Goal: Information Seeking & Learning: Learn about a topic

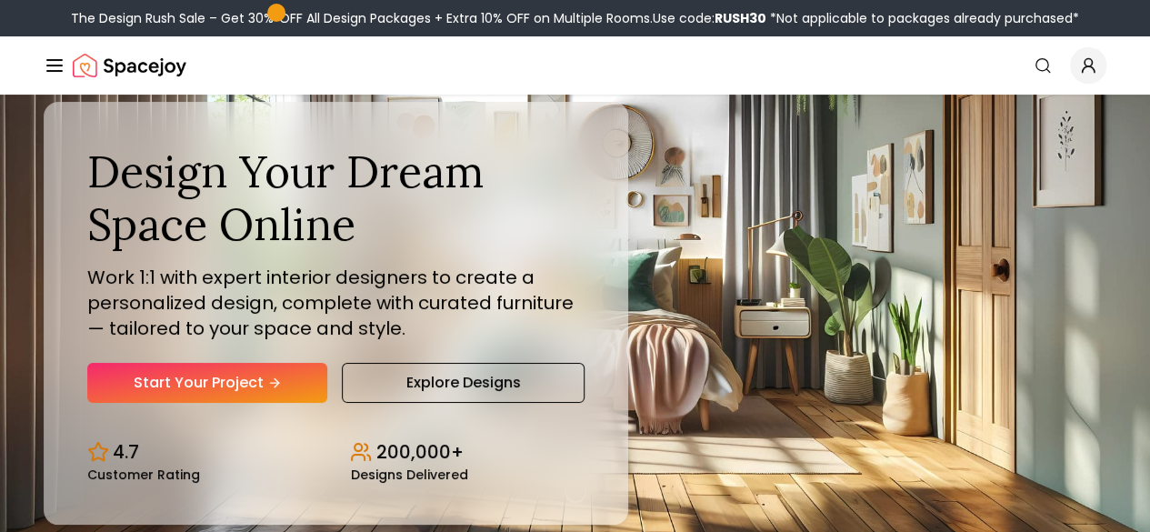
click at [0, 0] on button "How It Works" at bounding box center [0, 0] width 0 height 0
click at [0, 0] on link "How It Works" at bounding box center [0, 0] width 0 height 0
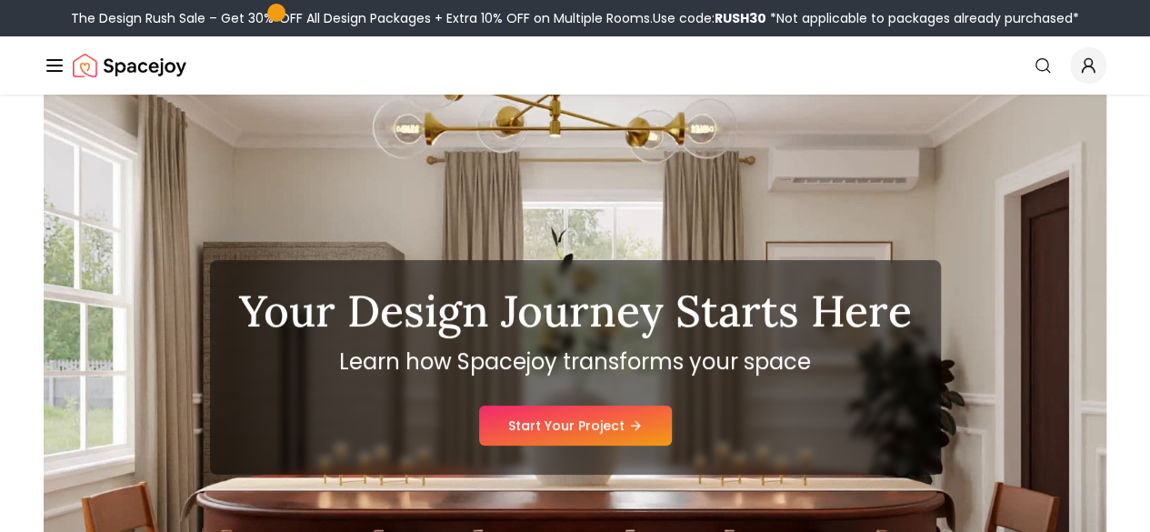
click at [0, 0] on button "Design Portfolio" at bounding box center [0, 0] width 0 height 0
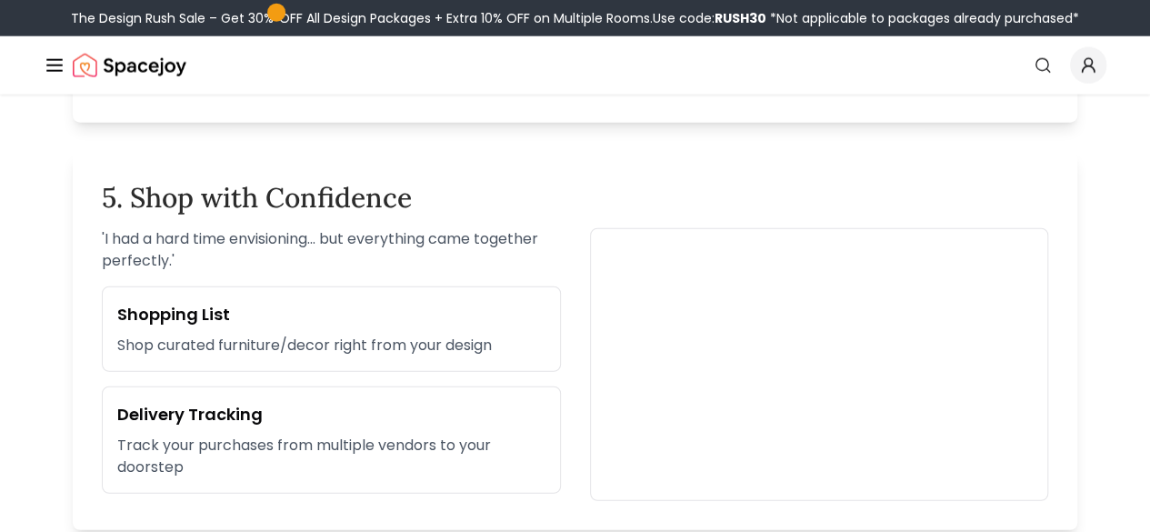
scroll to position [2188, 0]
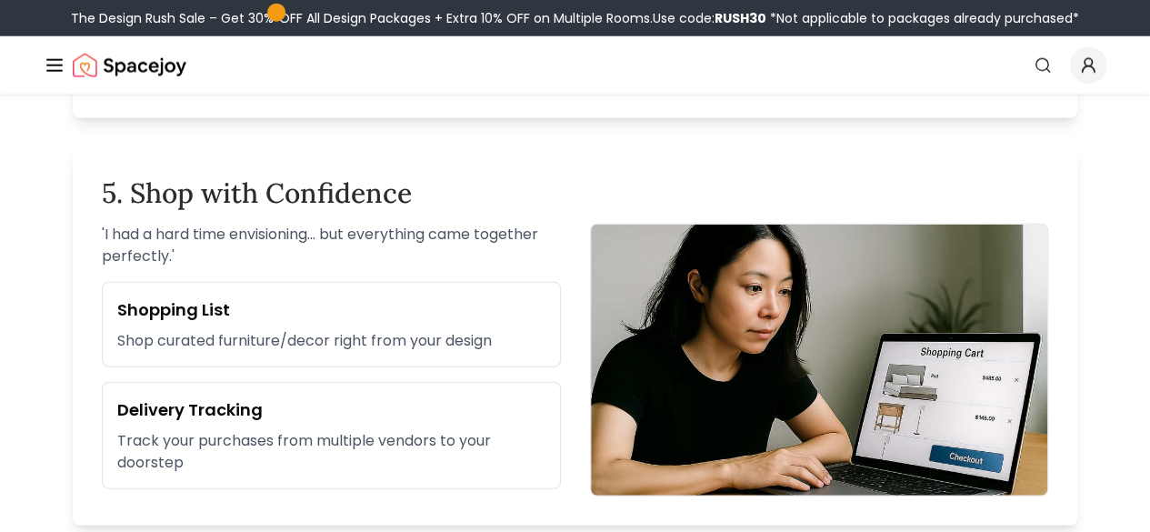
click at [0, 0] on link "Pricing" at bounding box center [0, 0] width 0 height 0
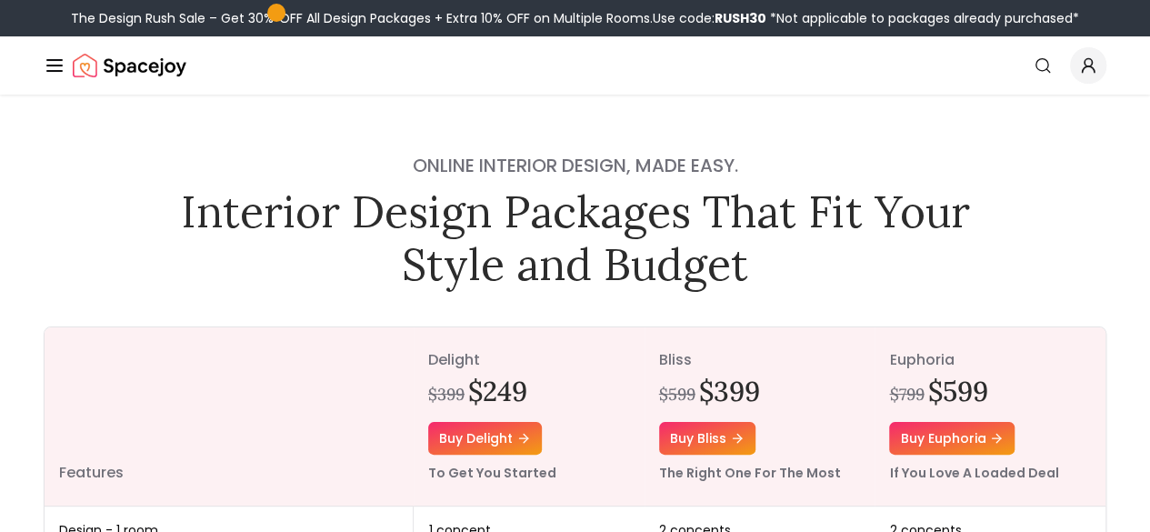
click at [0, 0] on img "Main" at bounding box center [0, 0] width 0 height 0
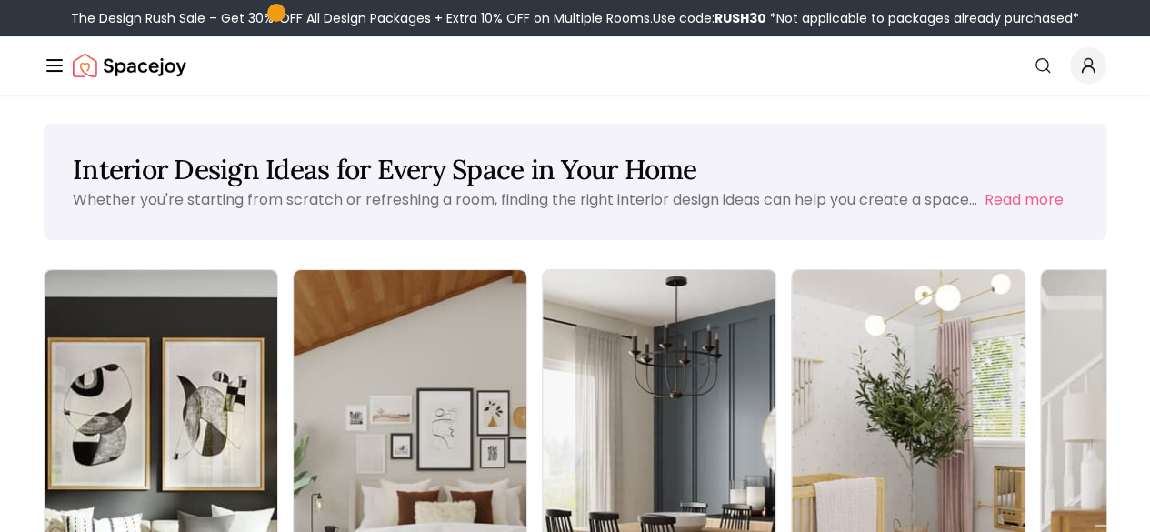
click at [0, 0] on img "Main" at bounding box center [0, 0] width 0 height 0
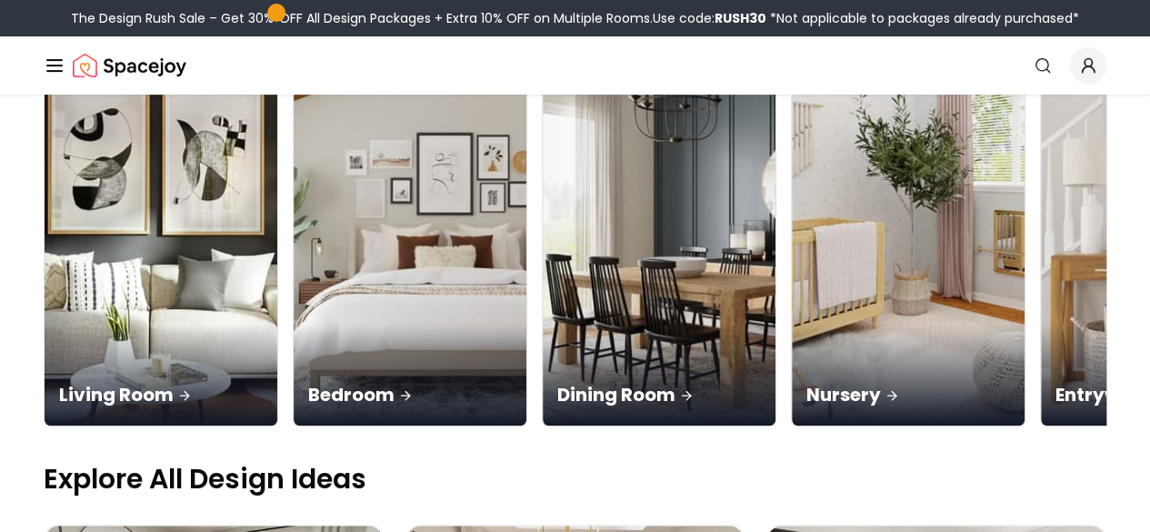
scroll to position [270, 0]
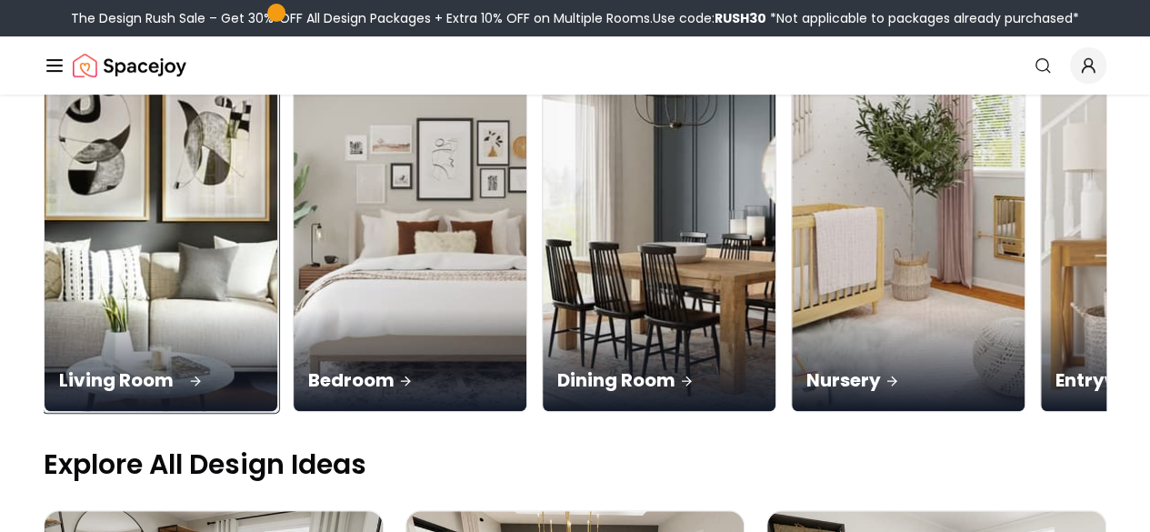
click at [145, 309] on div "Living Room" at bounding box center [161, 360] width 233 height 102
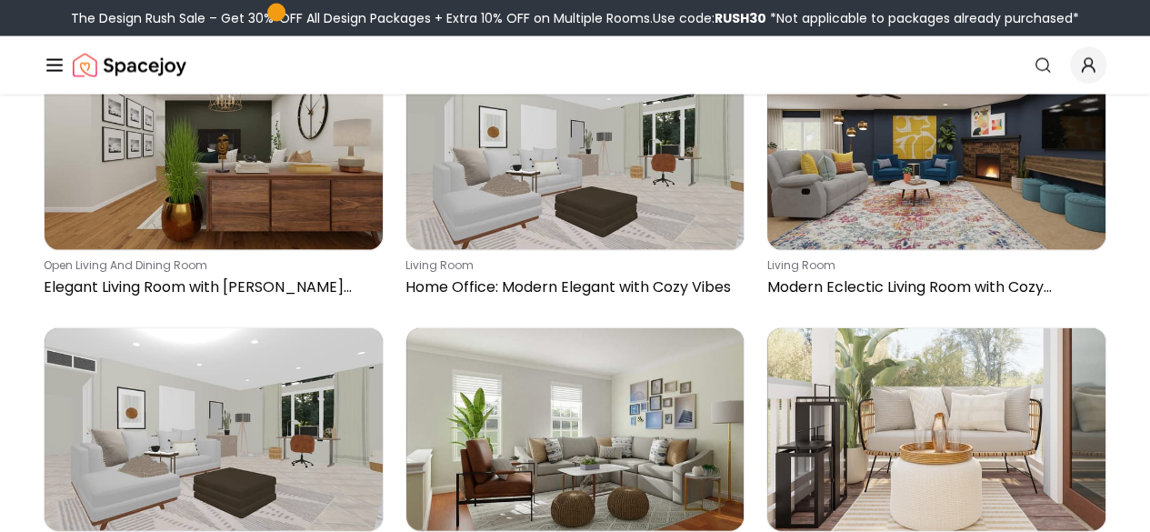
scroll to position [3015, 0]
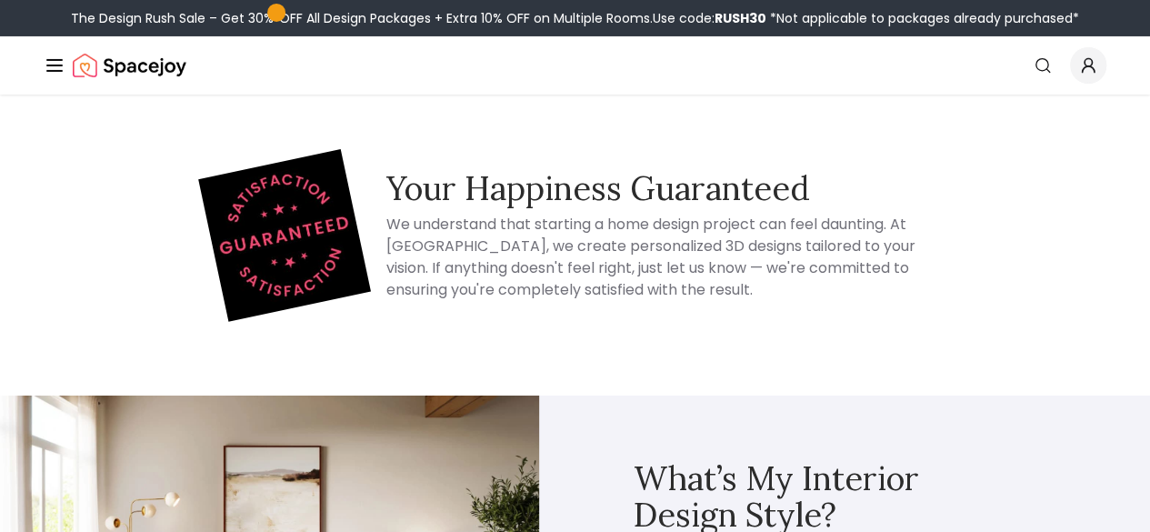
click at [0, 0] on img "Main" at bounding box center [0, 0] width 0 height 0
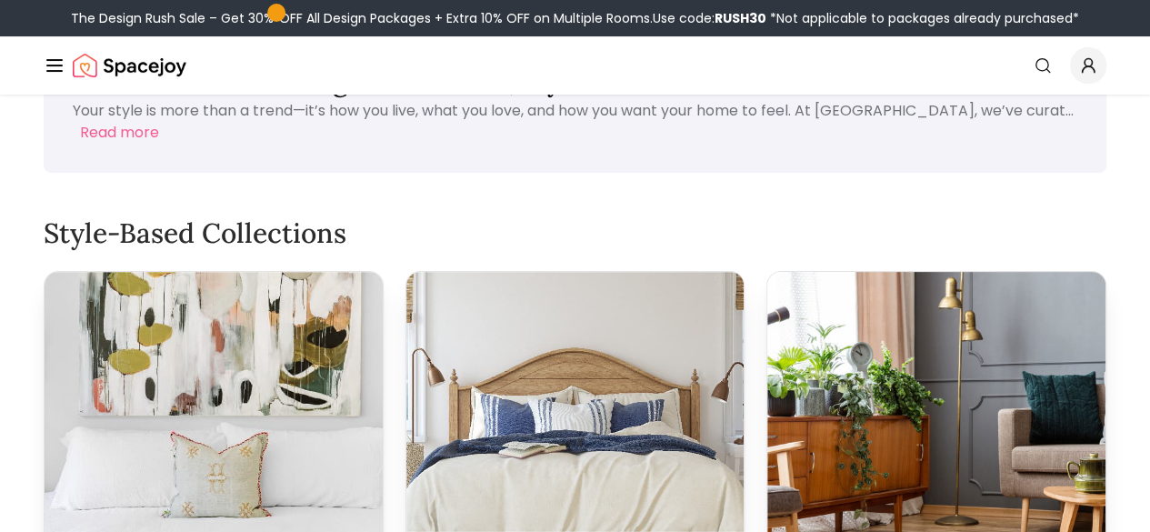
scroll to position [68, 0]
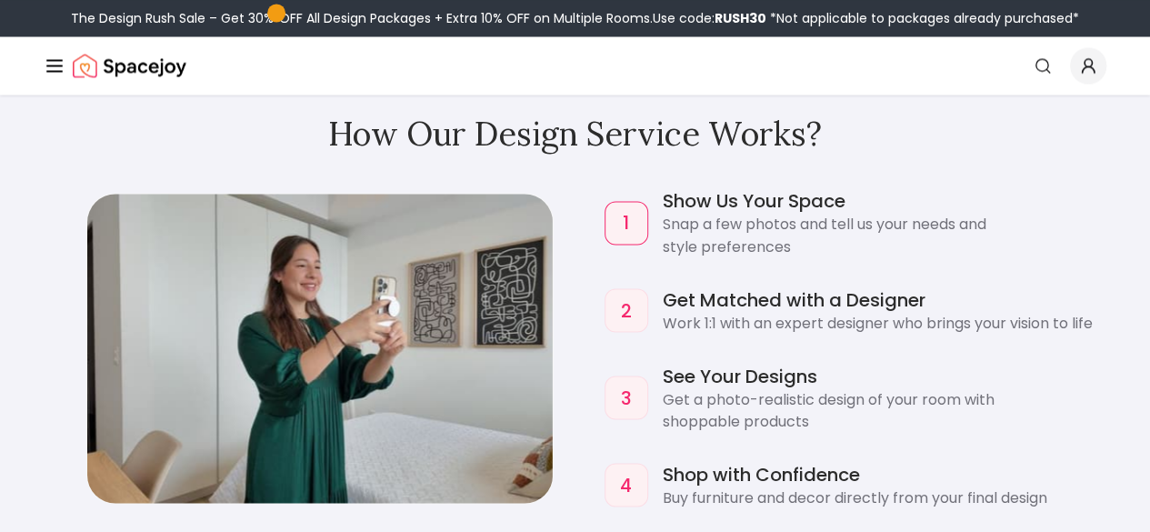
scroll to position [1491, 0]
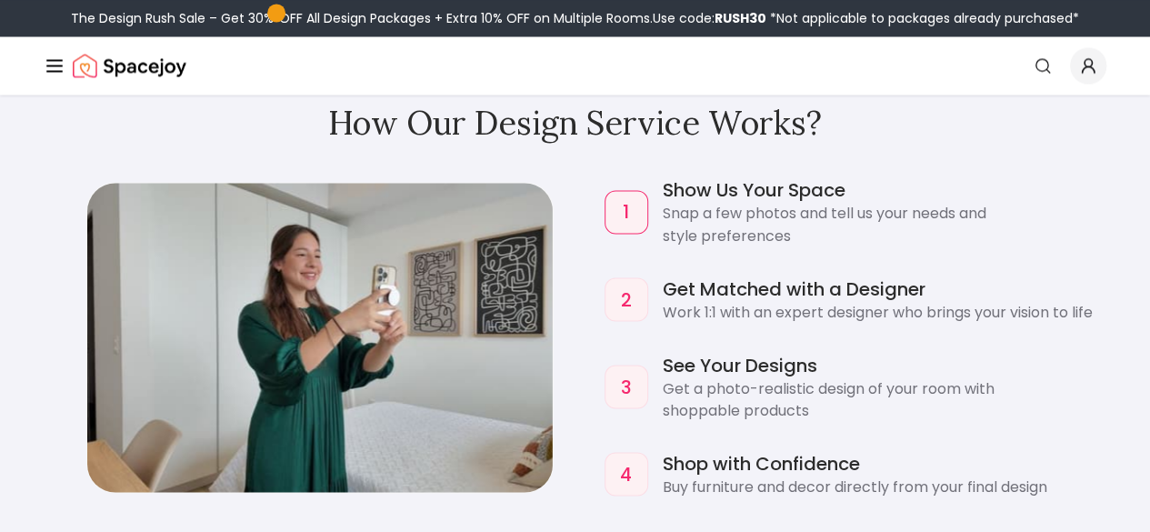
click at [0, 0] on link "AI Design" at bounding box center [0, 0] width 0 height 0
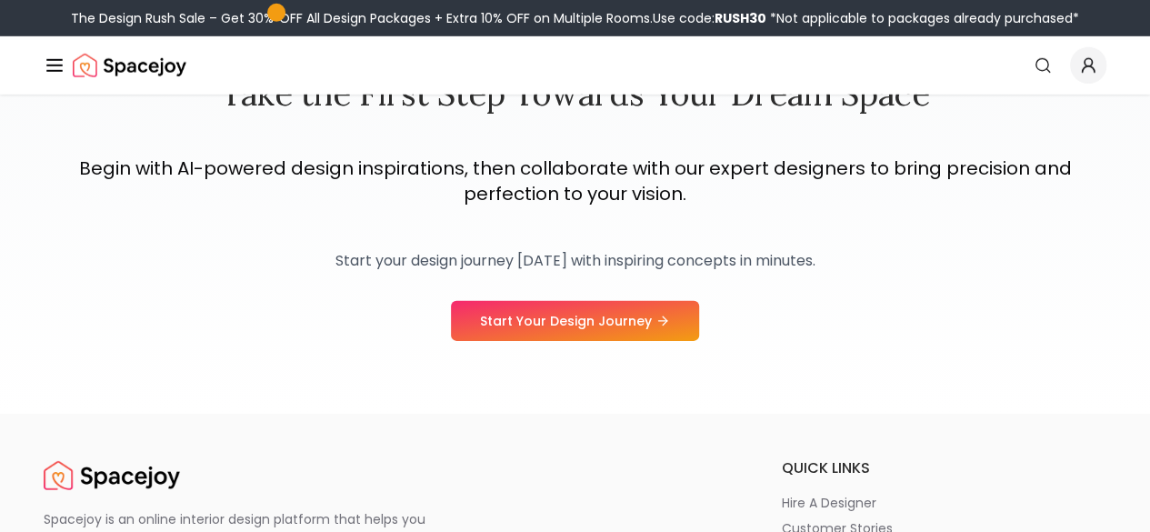
scroll to position [2690, 0]
click at [0, 0] on link "Style Quiz" at bounding box center [0, 0] width 0 height 0
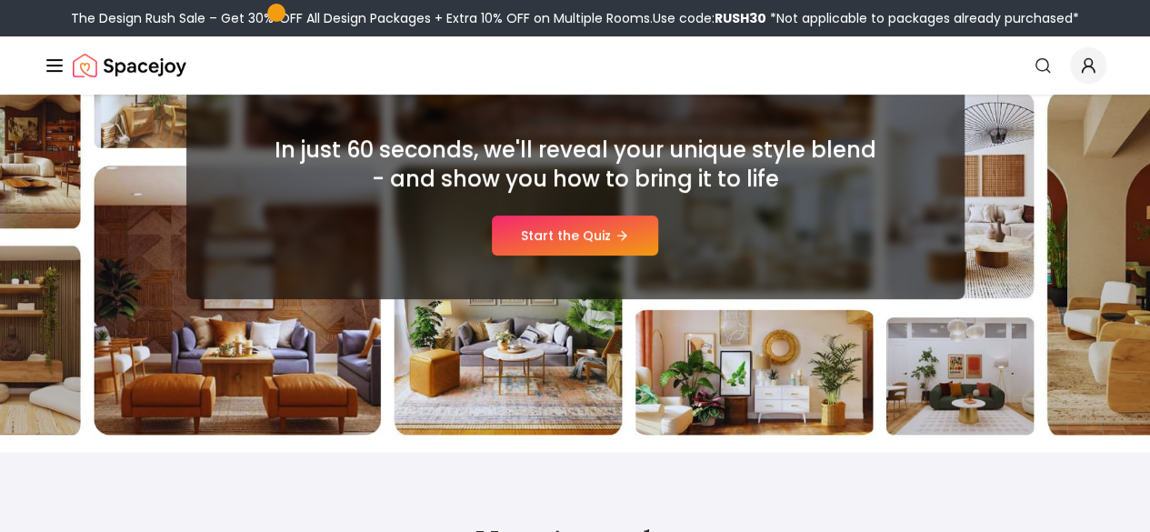
scroll to position [278, 0]
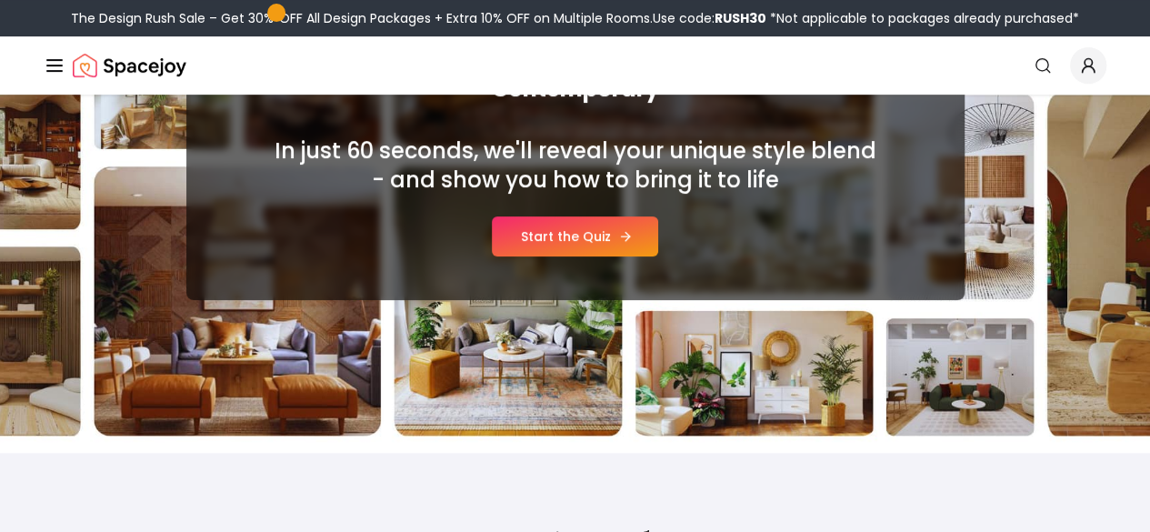
click at [629, 241] on icon at bounding box center [625, 236] width 15 height 15
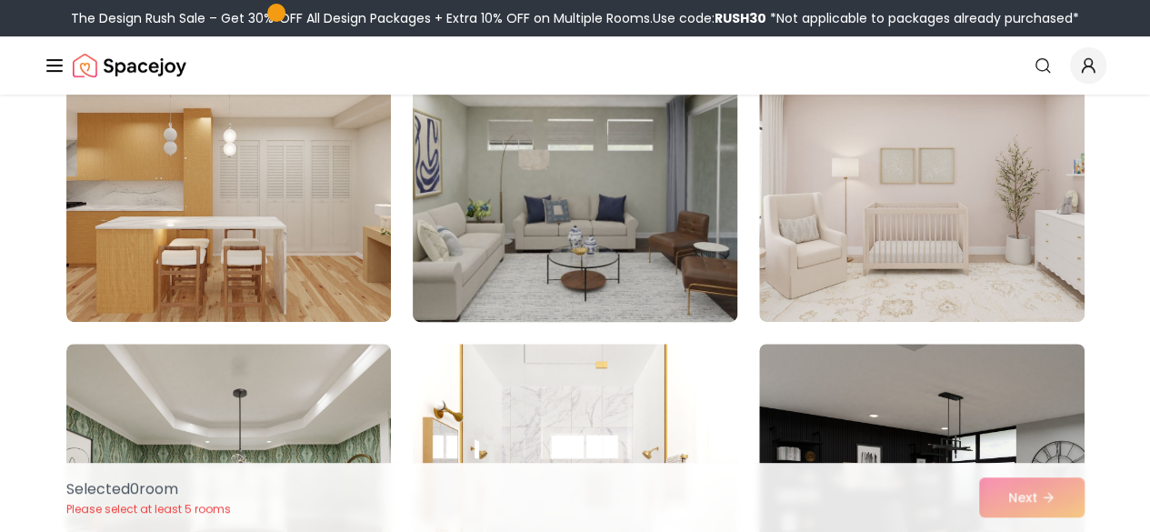
scroll to position [218, 0]
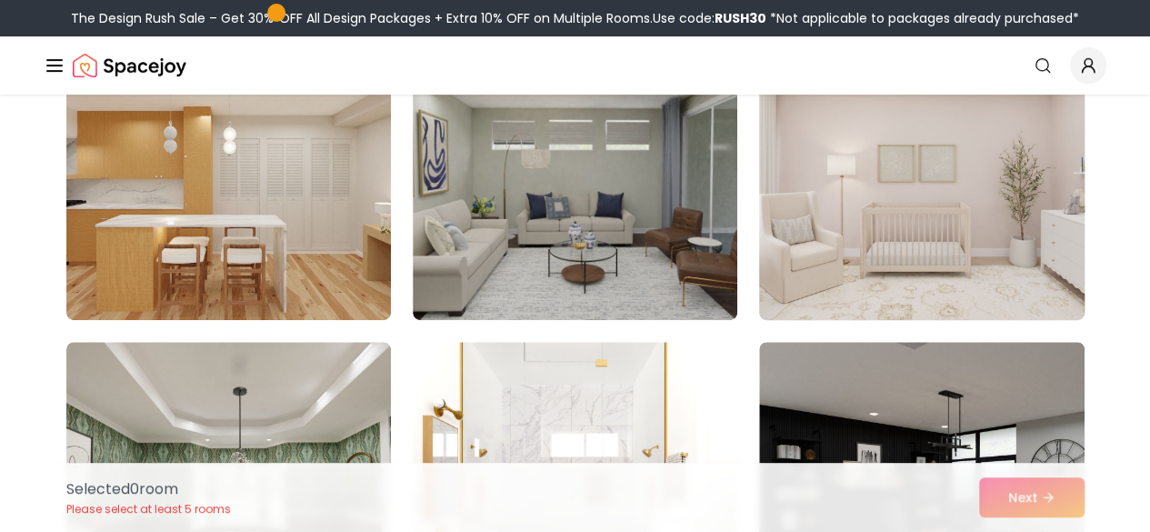
click at [917, 245] on img at bounding box center [921, 175] width 341 height 306
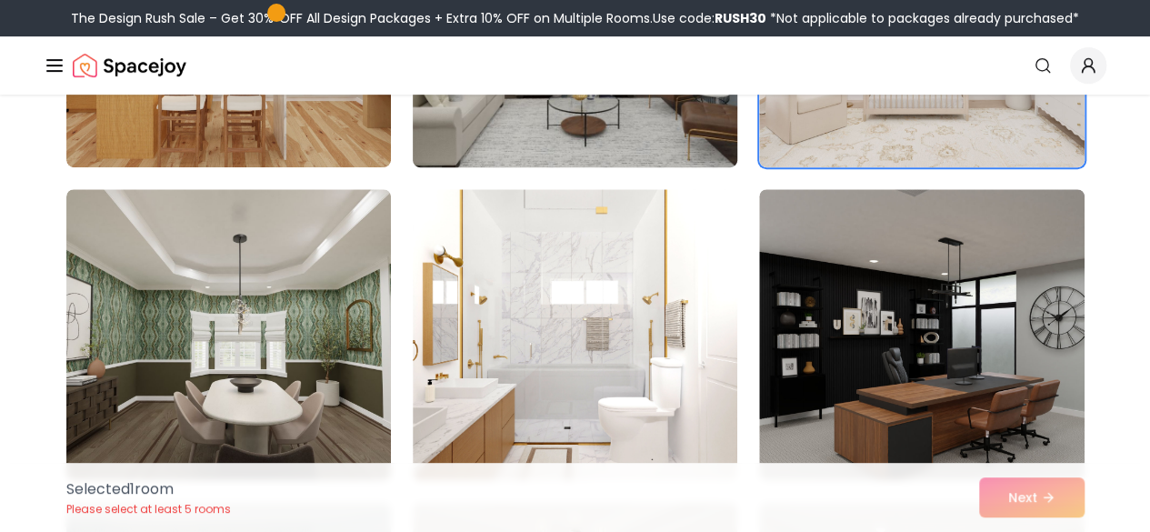
scroll to position [528, 0]
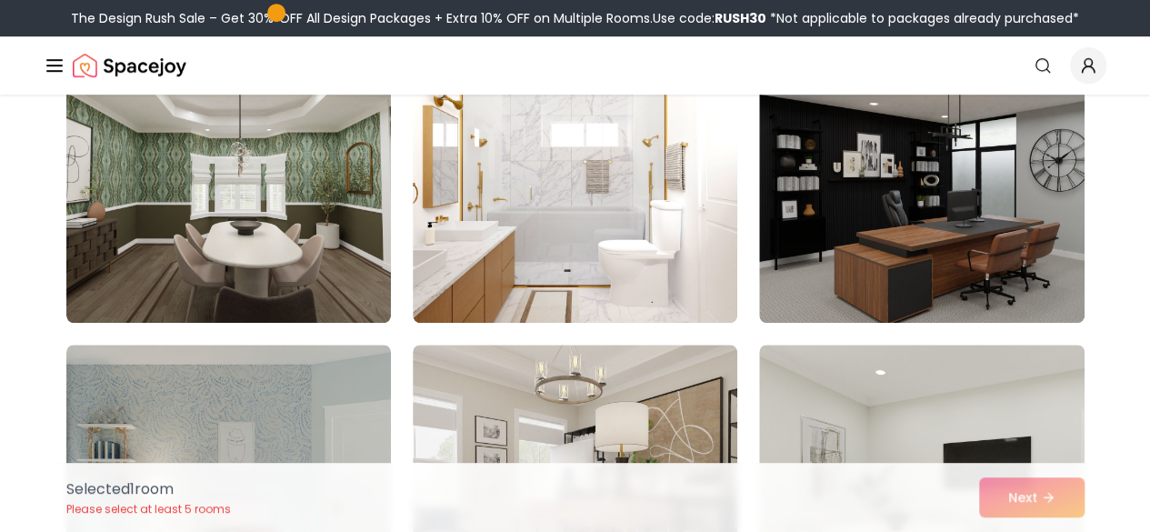
click at [561, 278] on img at bounding box center [575, 177] width 325 height 291
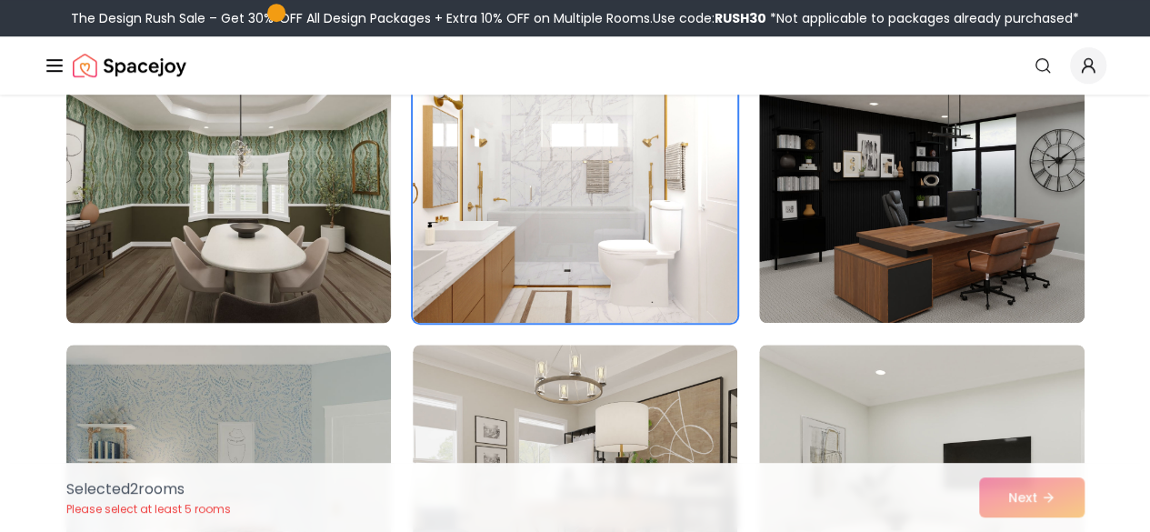
click at [230, 243] on img at bounding box center [228, 178] width 341 height 306
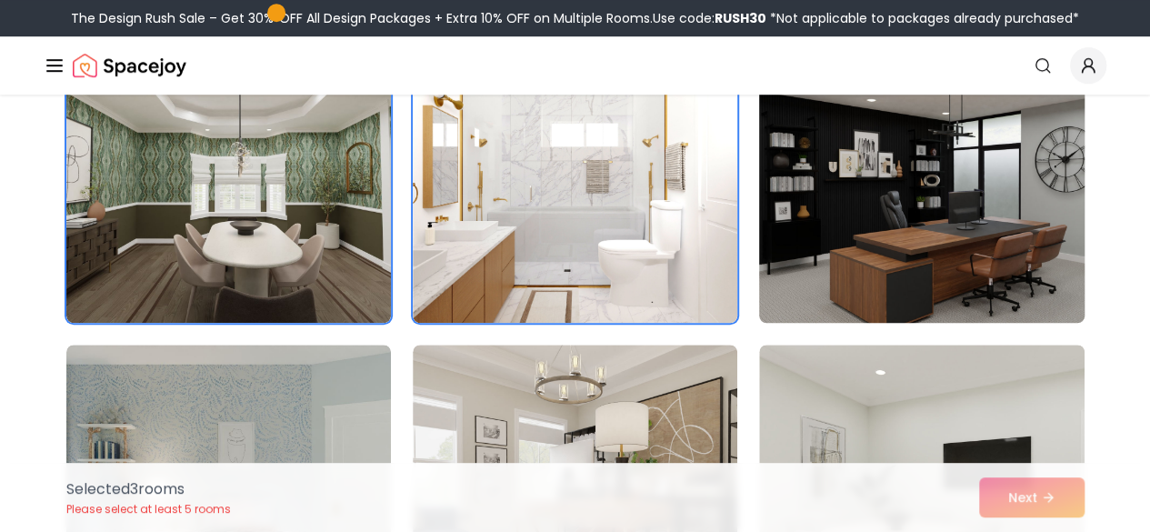
click at [881, 257] on img at bounding box center [921, 178] width 341 height 306
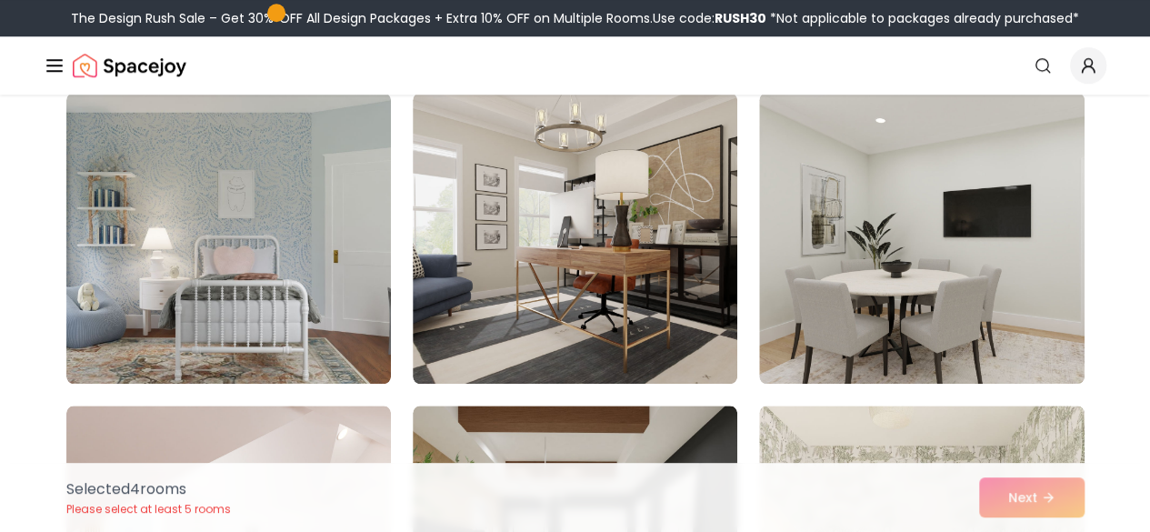
scroll to position [779, 0]
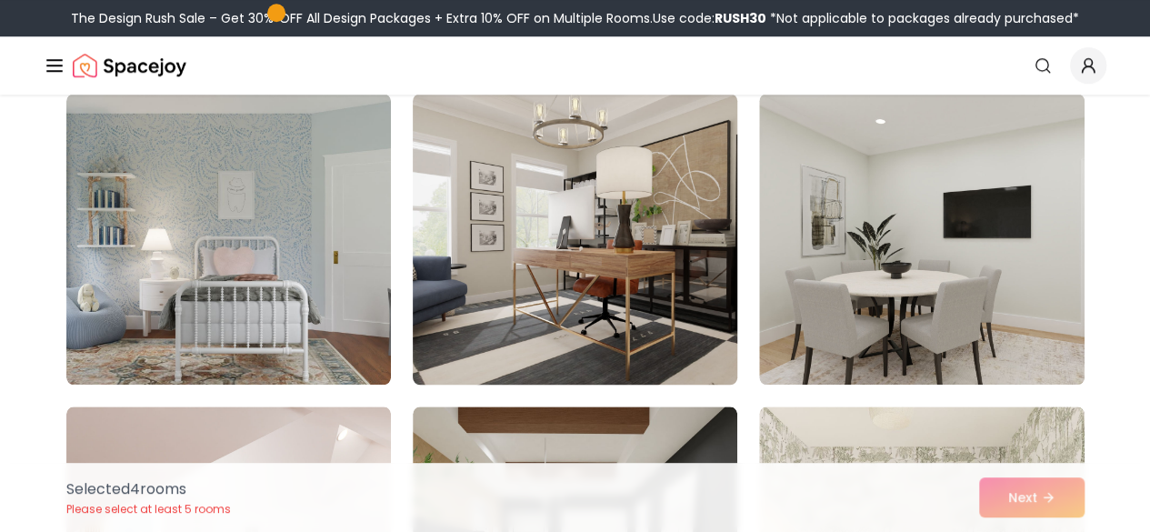
click at [600, 302] on img at bounding box center [575, 239] width 341 height 306
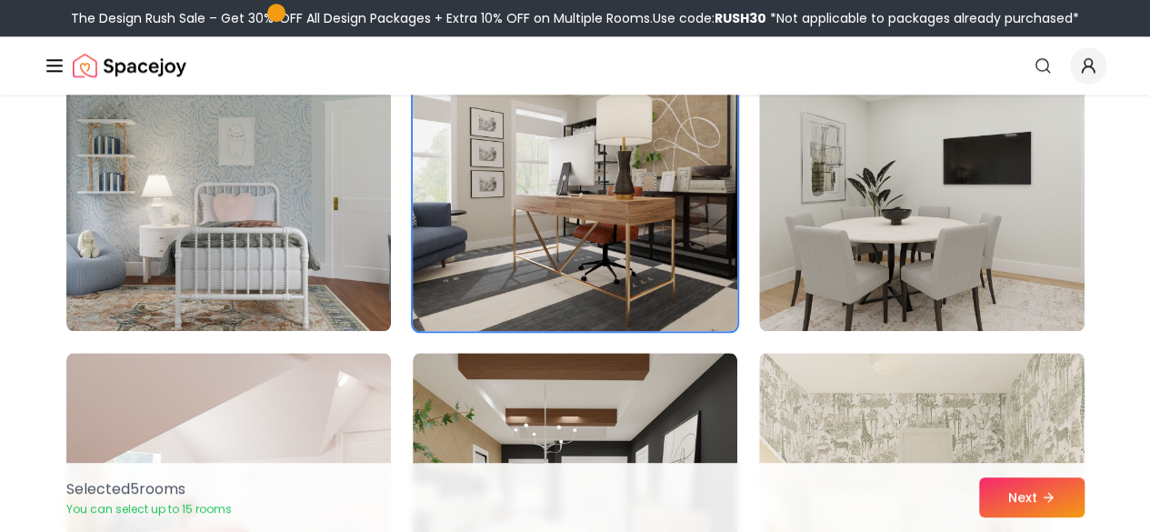
scroll to position [839, 0]
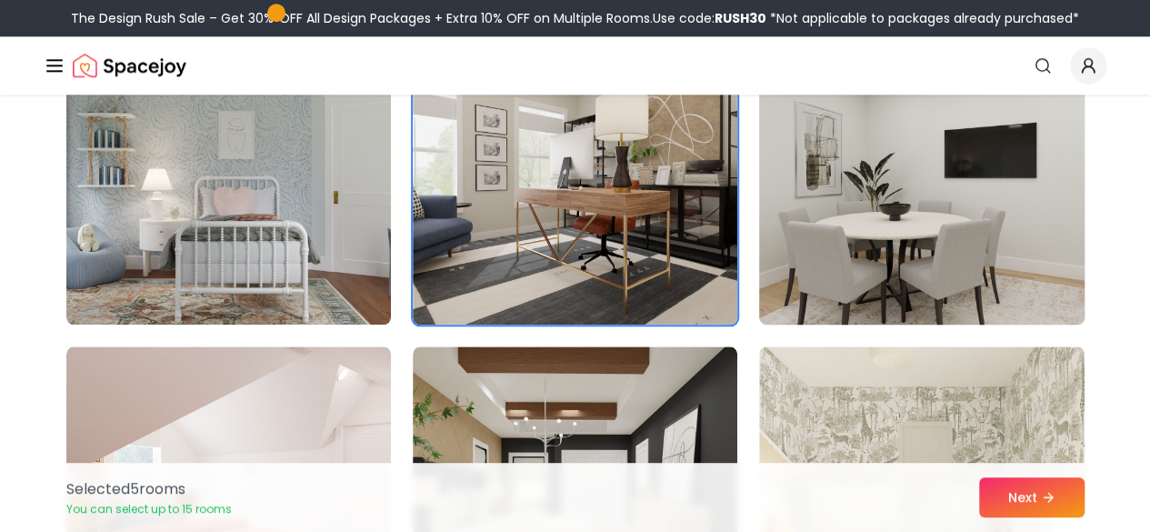
click at [1077, 143] on img at bounding box center [921, 179] width 341 height 306
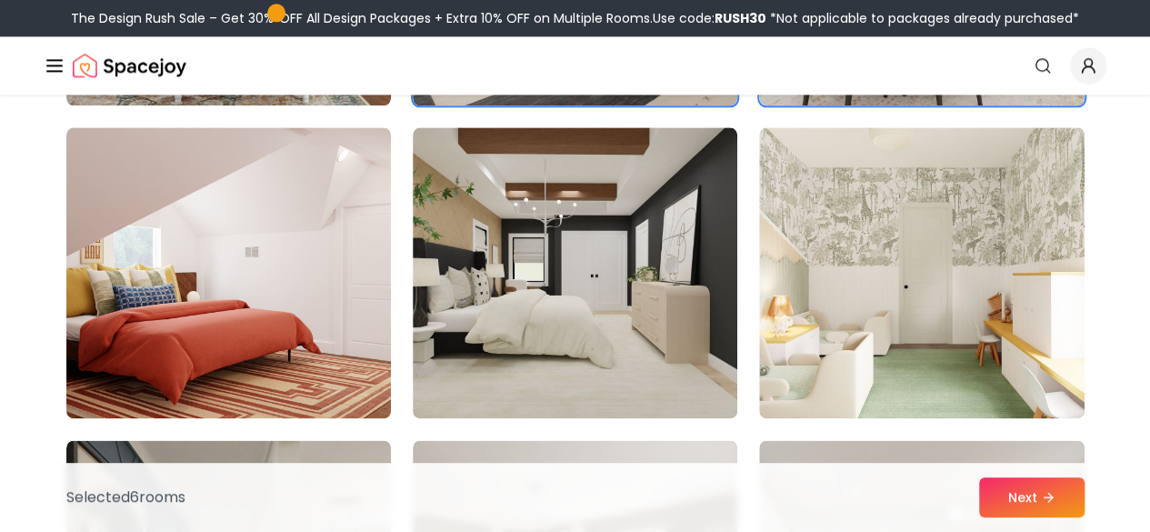
scroll to position [1059, 0]
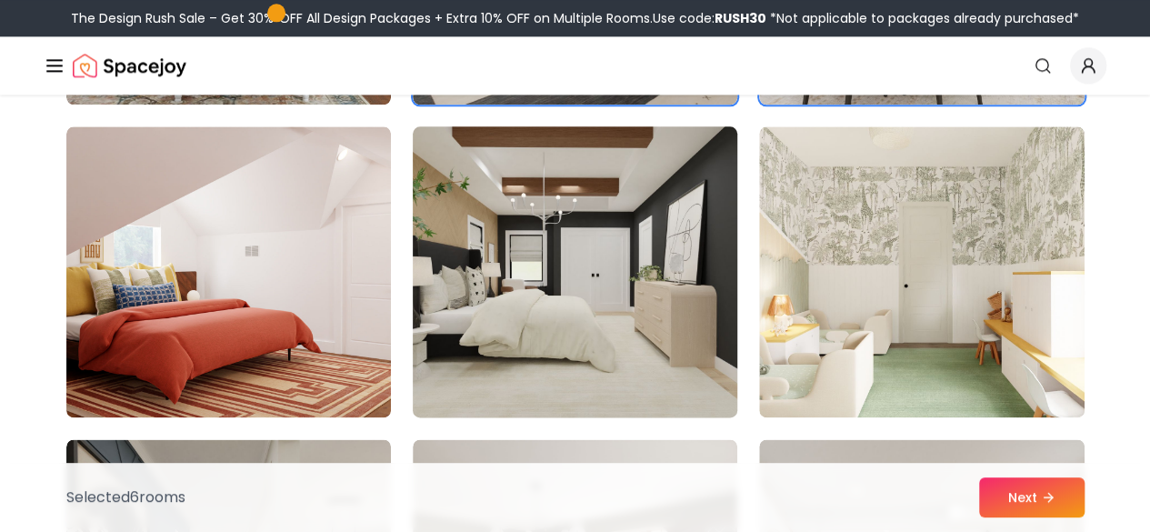
click at [600, 354] on img at bounding box center [575, 272] width 341 height 306
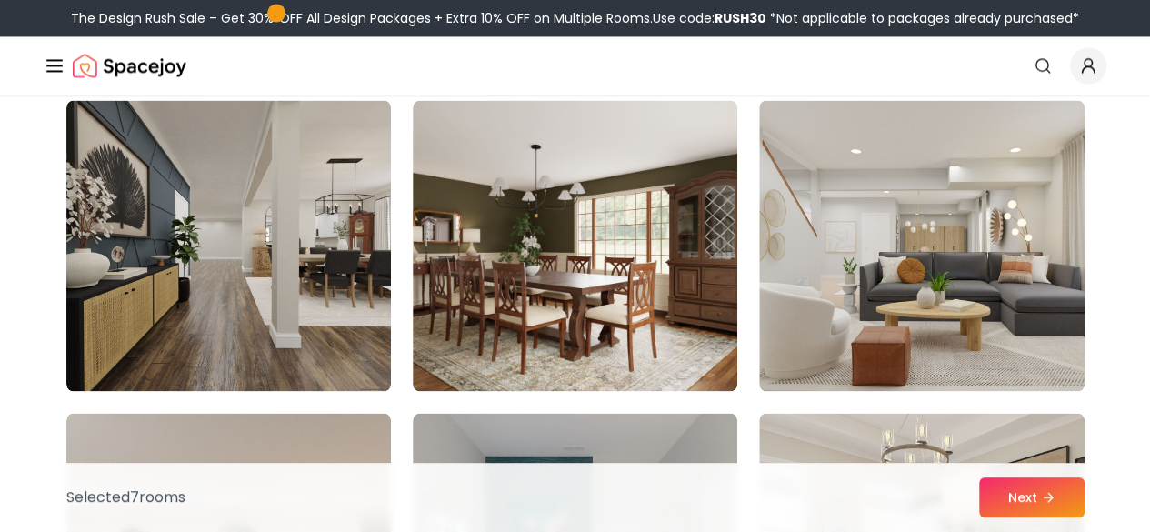
scroll to position [1402, 0]
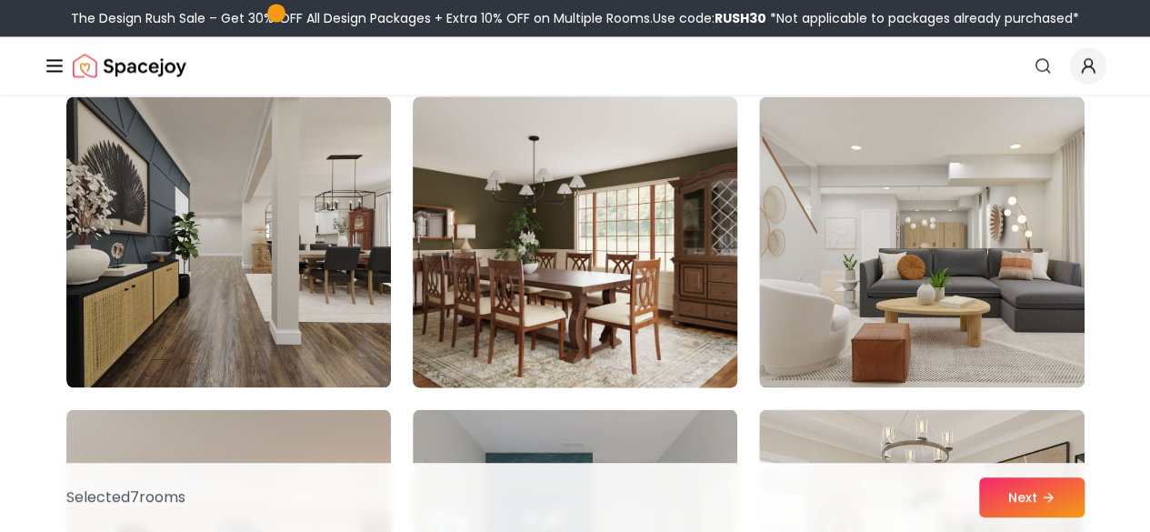
click at [632, 254] on img at bounding box center [575, 242] width 341 height 306
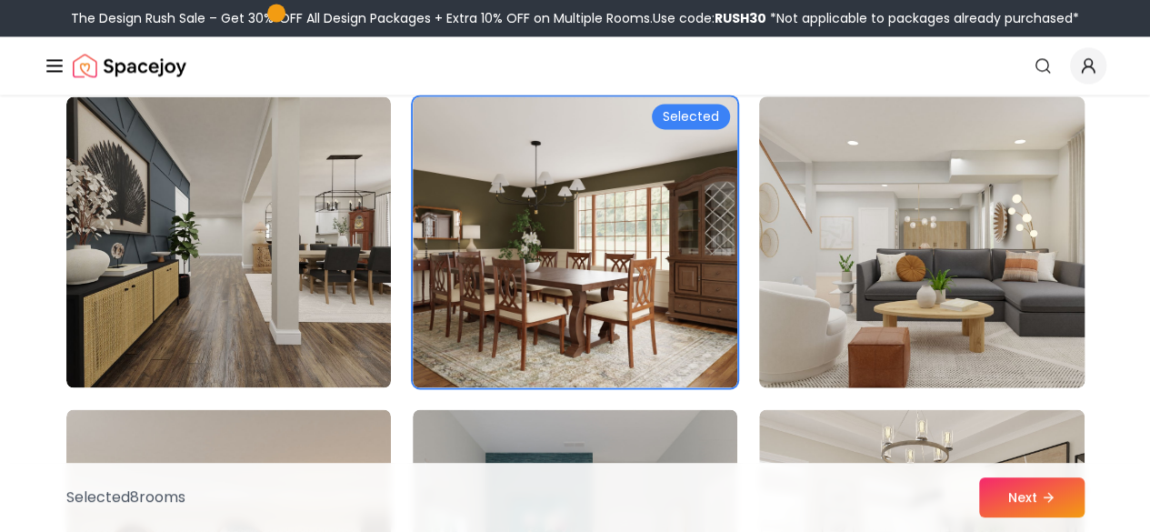
click at [929, 245] on img at bounding box center [921, 242] width 341 height 306
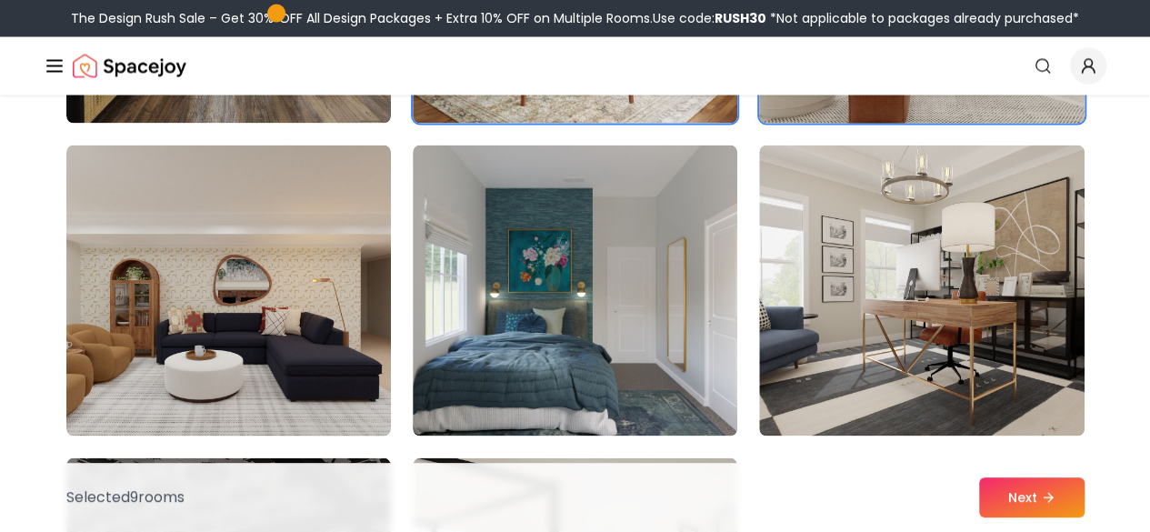
scroll to position [1791, 0]
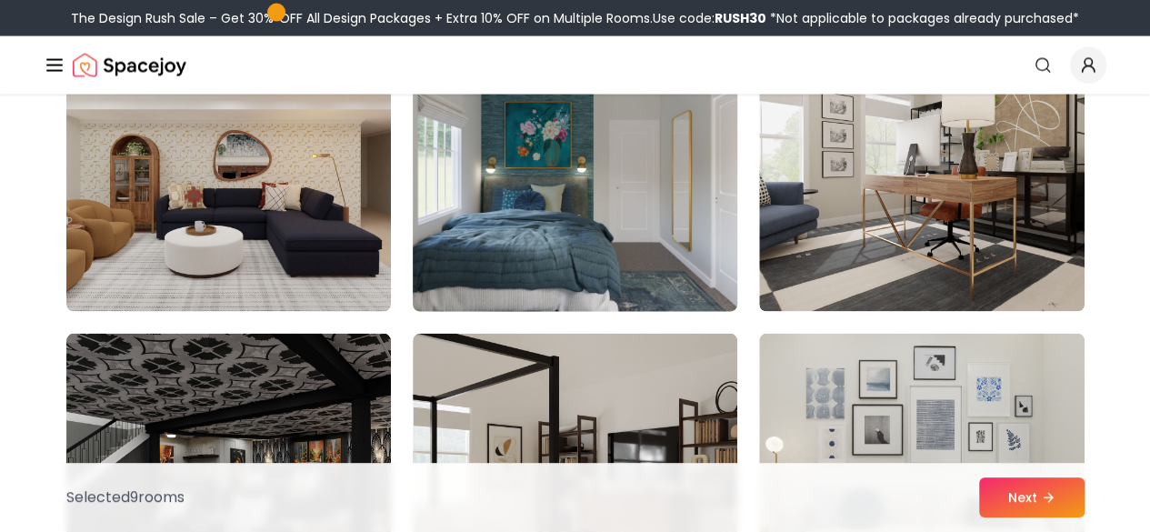
click at [541, 297] on img at bounding box center [575, 167] width 341 height 306
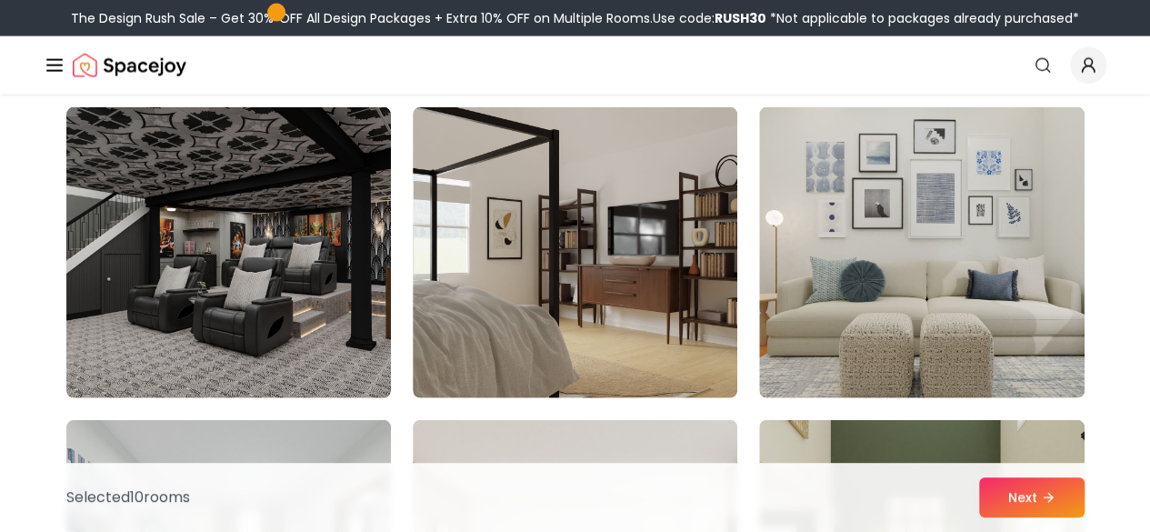
click at [869, 228] on img at bounding box center [921, 252] width 325 height 291
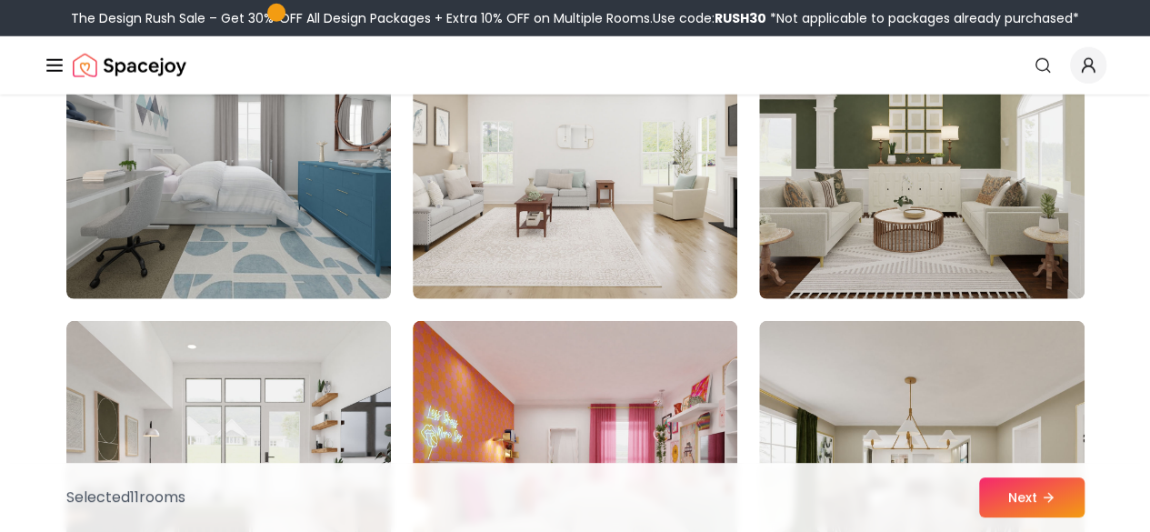
scroll to position [2431, 0]
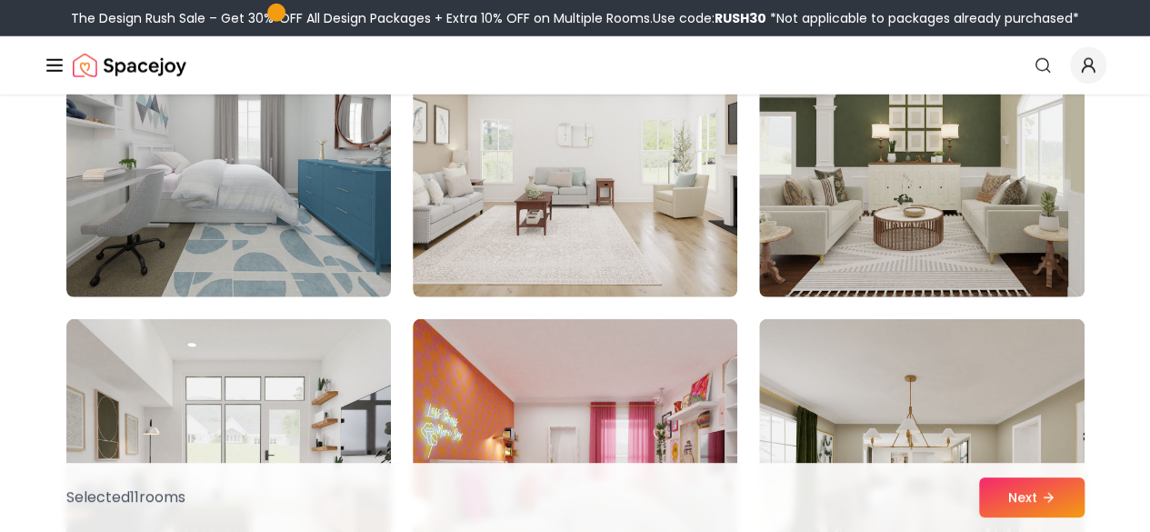
click at [901, 130] on img at bounding box center [921, 151] width 325 height 291
click at [1060, 488] on button "Next" at bounding box center [1031, 497] width 105 height 40
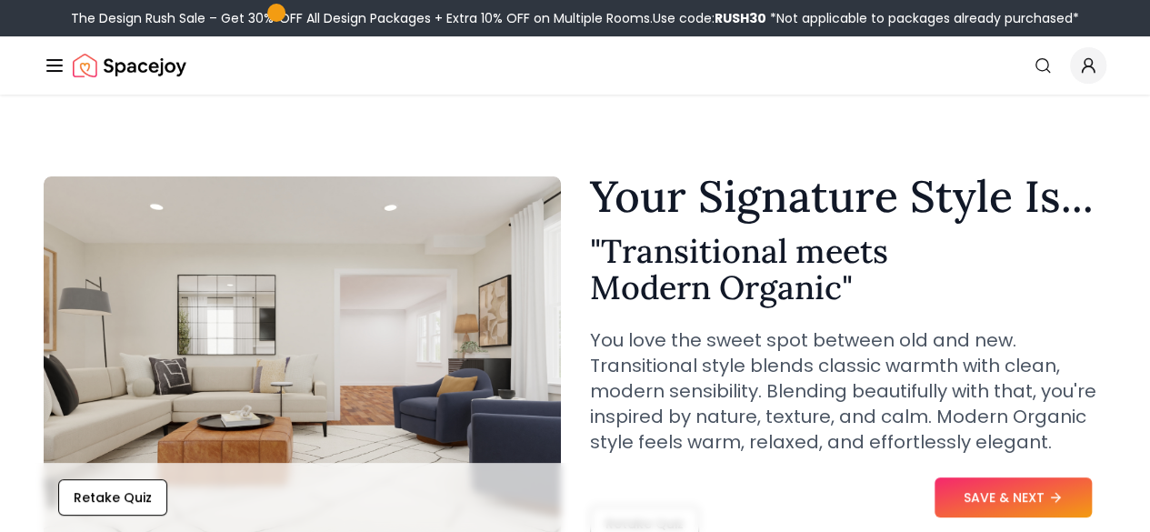
click at [0, 0] on link "AI Design" at bounding box center [0, 0] width 0 height 0
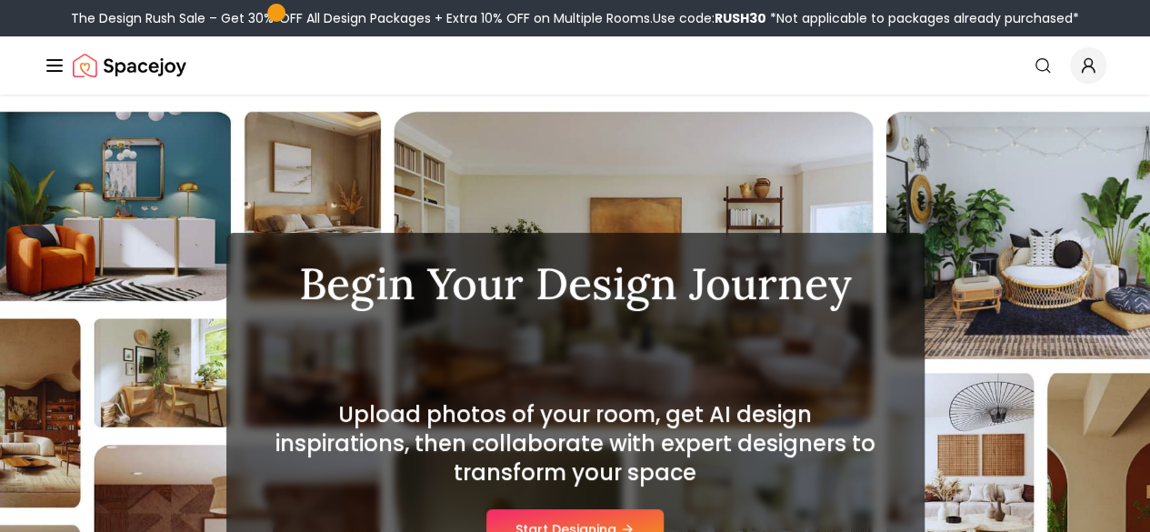
click at [0, 0] on img "Global" at bounding box center [0, 0] width 0 height 0
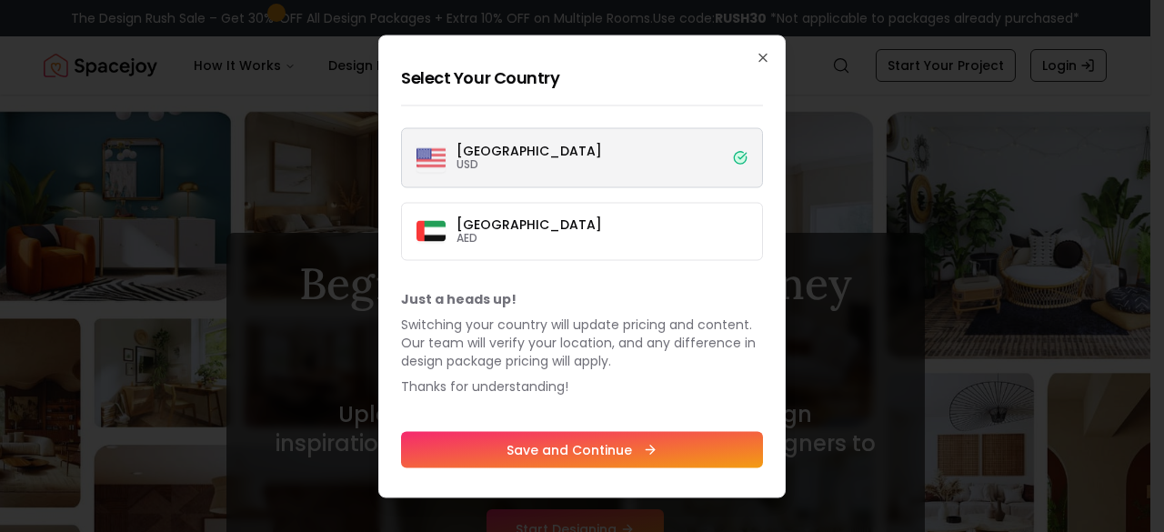
click at [771, 59] on div "Select Your Country [GEOGRAPHIC_DATA] USD [GEOGRAPHIC_DATA] AED Just a heads up…" at bounding box center [581, 266] width 407 height 463
click at [760, 59] on icon "button" at bounding box center [763, 57] width 15 height 15
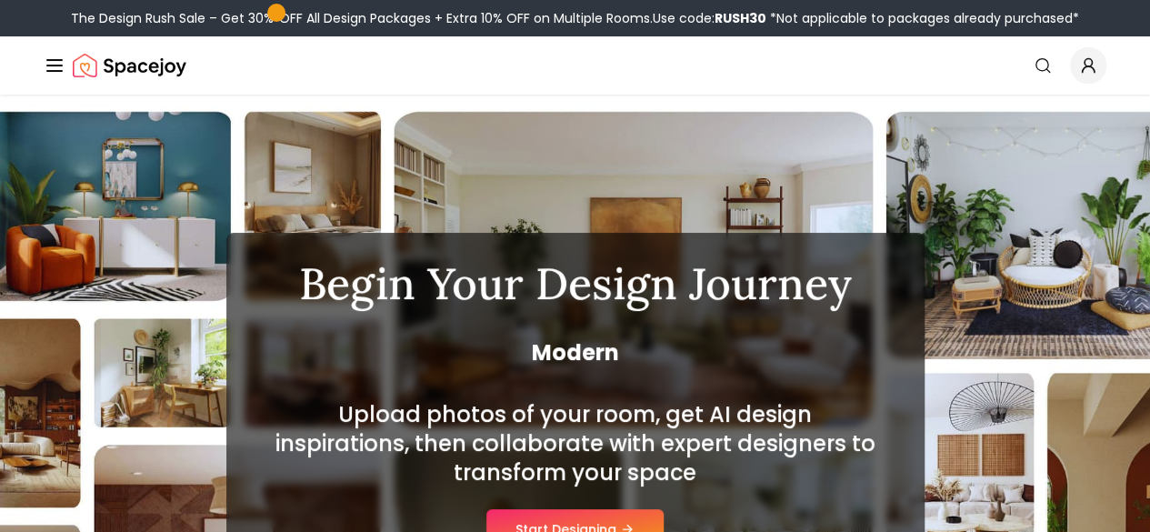
click at [0, 0] on link "Shop" at bounding box center [0, 0] width 0 height 0
